Goal: Information Seeking & Learning: Learn about a topic

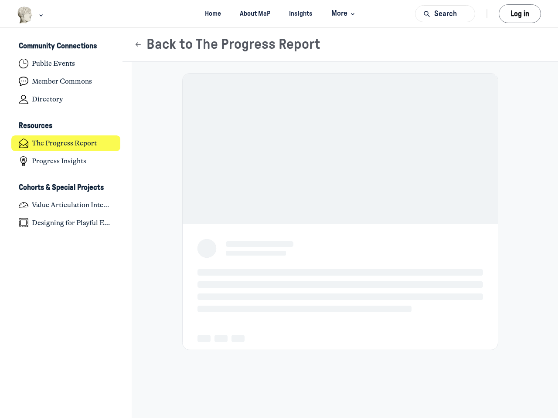
scroll to position [2860, 1713]
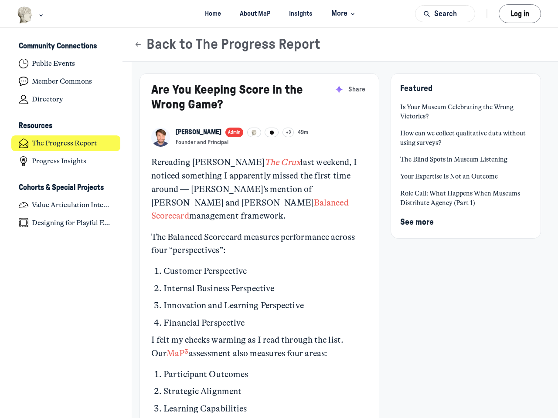
click at [279, 209] on p "Rereading [PERSON_NAME] The Crux last weekend, I noticed something I apparently…" at bounding box center [259, 189] width 216 height 67
click at [25, 15] on img "Main navigation bar" at bounding box center [25, 15] width 16 height 17
click at [343, 14] on span "More" at bounding box center [344, 14] width 26 height 12
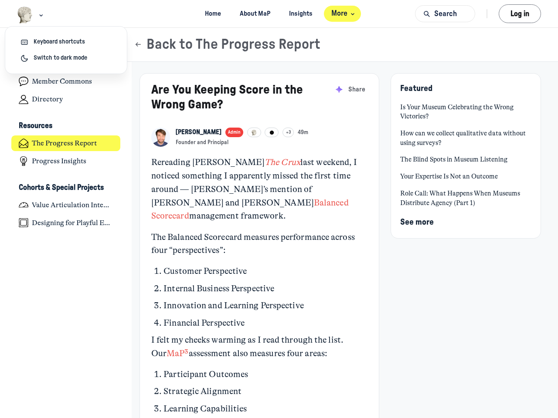
click at [445, 14] on button "Search" at bounding box center [445, 13] width 60 height 17
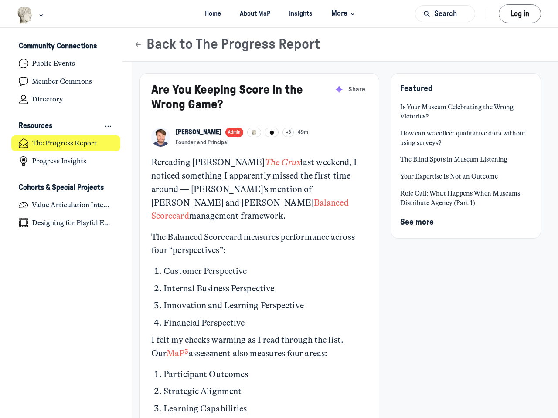
click at [66, 135] on div "Resources The Progress Report Progress Insights" at bounding box center [65, 144] width 109 height 51
click at [66, 47] on h3 "Community Connections" at bounding box center [58, 46] width 78 height 9
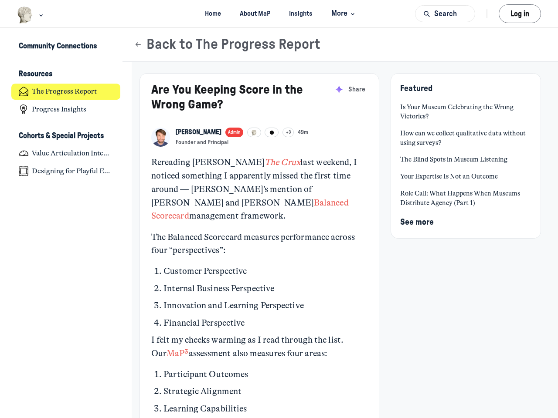
click at [66, 126] on div "Community Connections Resources The Progress Report Progress Insights Cohorts &…" at bounding box center [66, 109] width 132 height 140
click at [66, 153] on h4 "Value Articulation Intensive (Cultural Leadership Lab)" at bounding box center [72, 153] width 81 height 9
